Goal: Information Seeking & Learning: Compare options

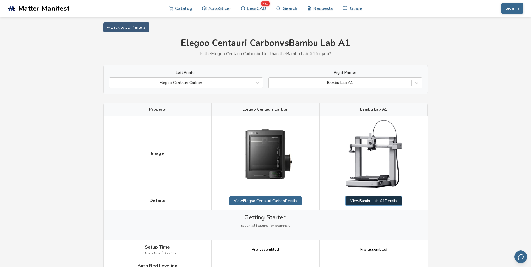
click at [392, 200] on link "View Bambu Lab A1 Details" at bounding box center [374, 201] width 56 height 9
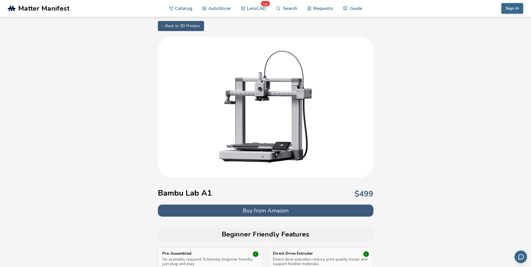
click at [278, 207] on button "Buy from Amazon" at bounding box center [266, 211] width 216 height 12
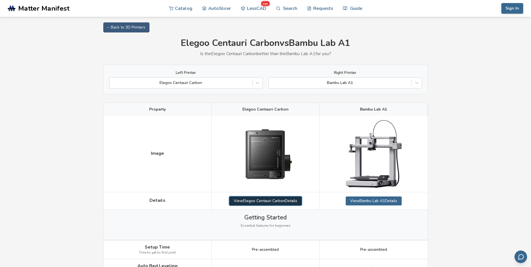
click at [279, 202] on link "View Elegoo Centauri Carbon Details" at bounding box center [265, 201] width 73 height 9
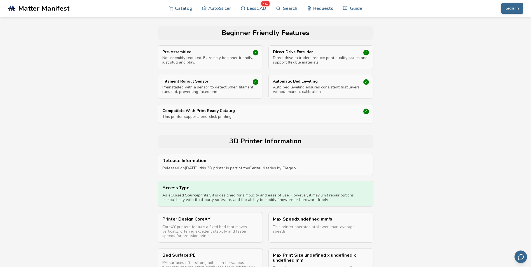
scroll to position [252, 0]
